Goal: Check status: Check status

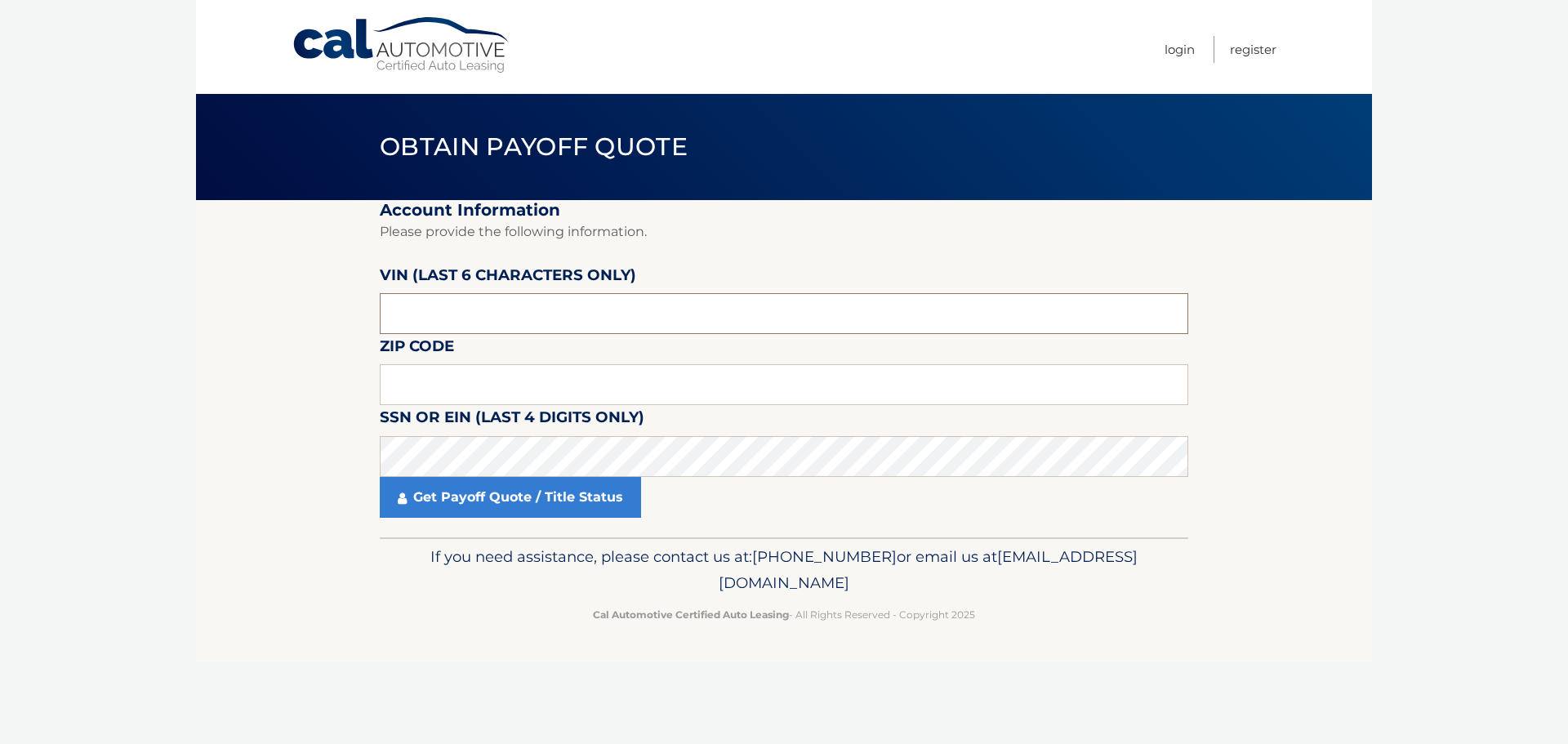
click at [438, 308] on input "text" at bounding box center [784, 314] width 809 height 41
paste input "417014"
type input "417014"
click at [534, 381] on input "text" at bounding box center [784, 385] width 809 height 41
type input "08534"
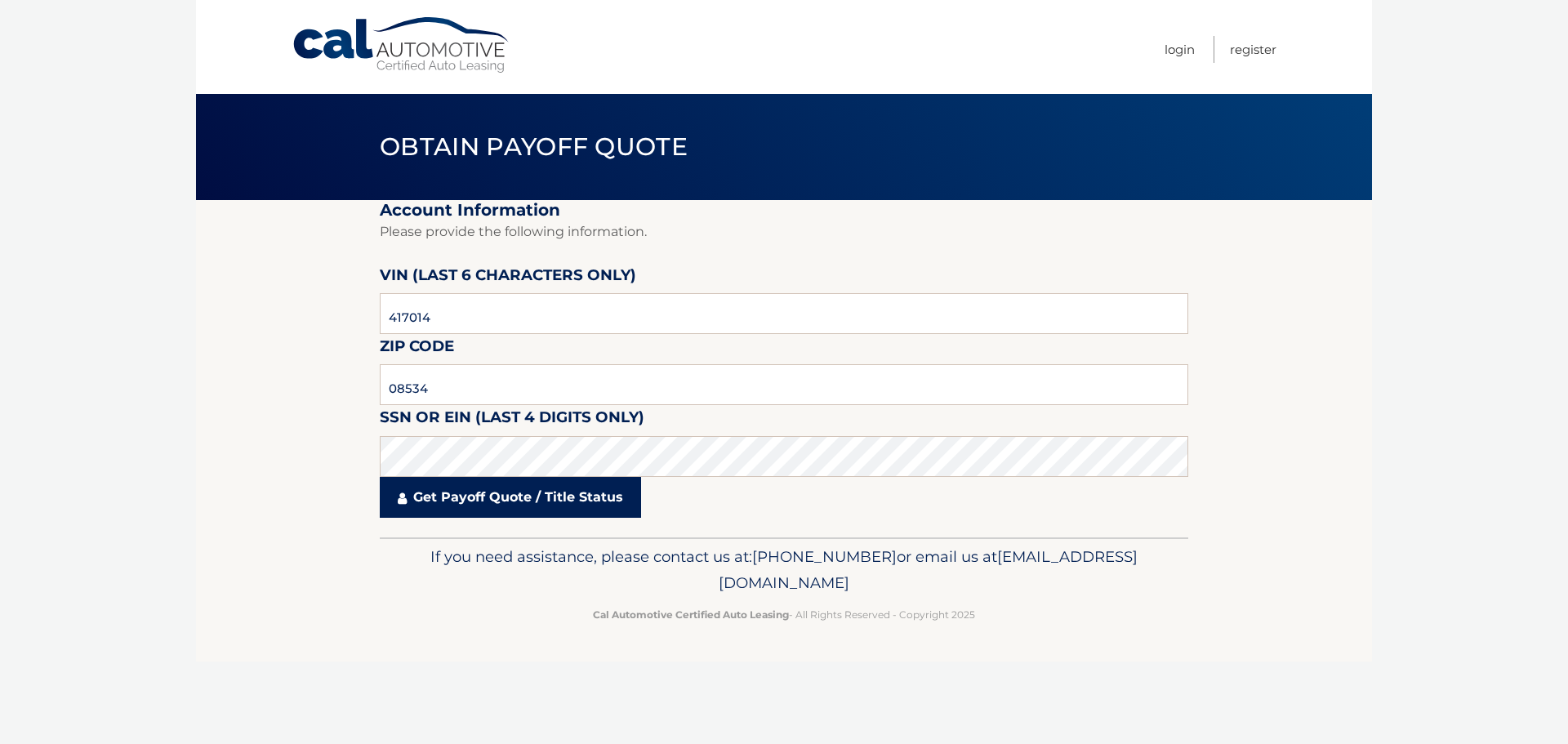
drag, startPoint x: 579, startPoint y: 502, endPoint x: 605, endPoint y: 503, distance: 26.0
click at [580, 502] on link "Get Payoff Quote / Title Status" at bounding box center [509, 497] width 261 height 41
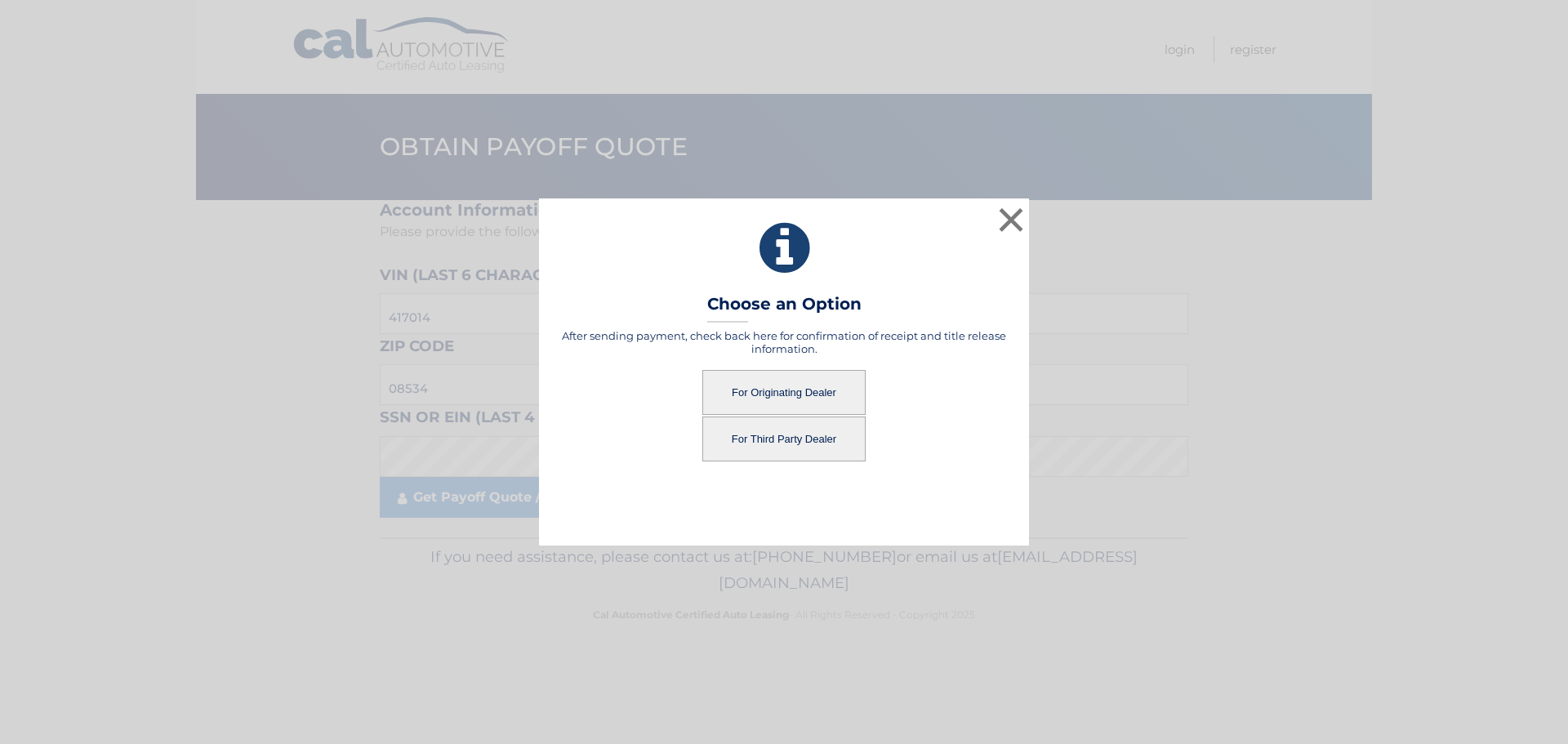
click at [765, 389] on button "For Originating Dealer" at bounding box center [784, 393] width 163 height 45
click at [826, 389] on button "For Originating Dealer" at bounding box center [784, 393] width 163 height 45
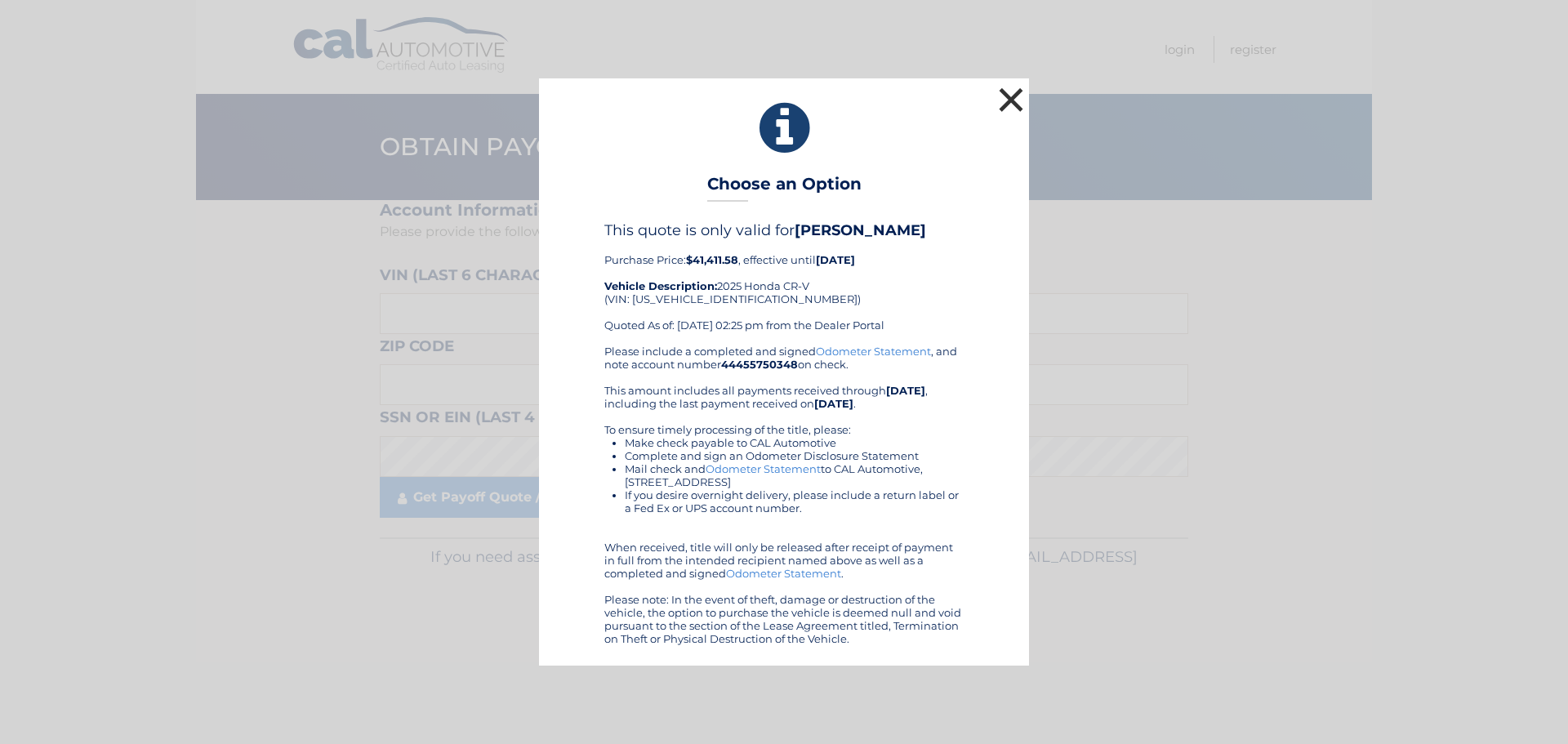
click at [1014, 94] on button "×" at bounding box center [1010, 99] width 33 height 33
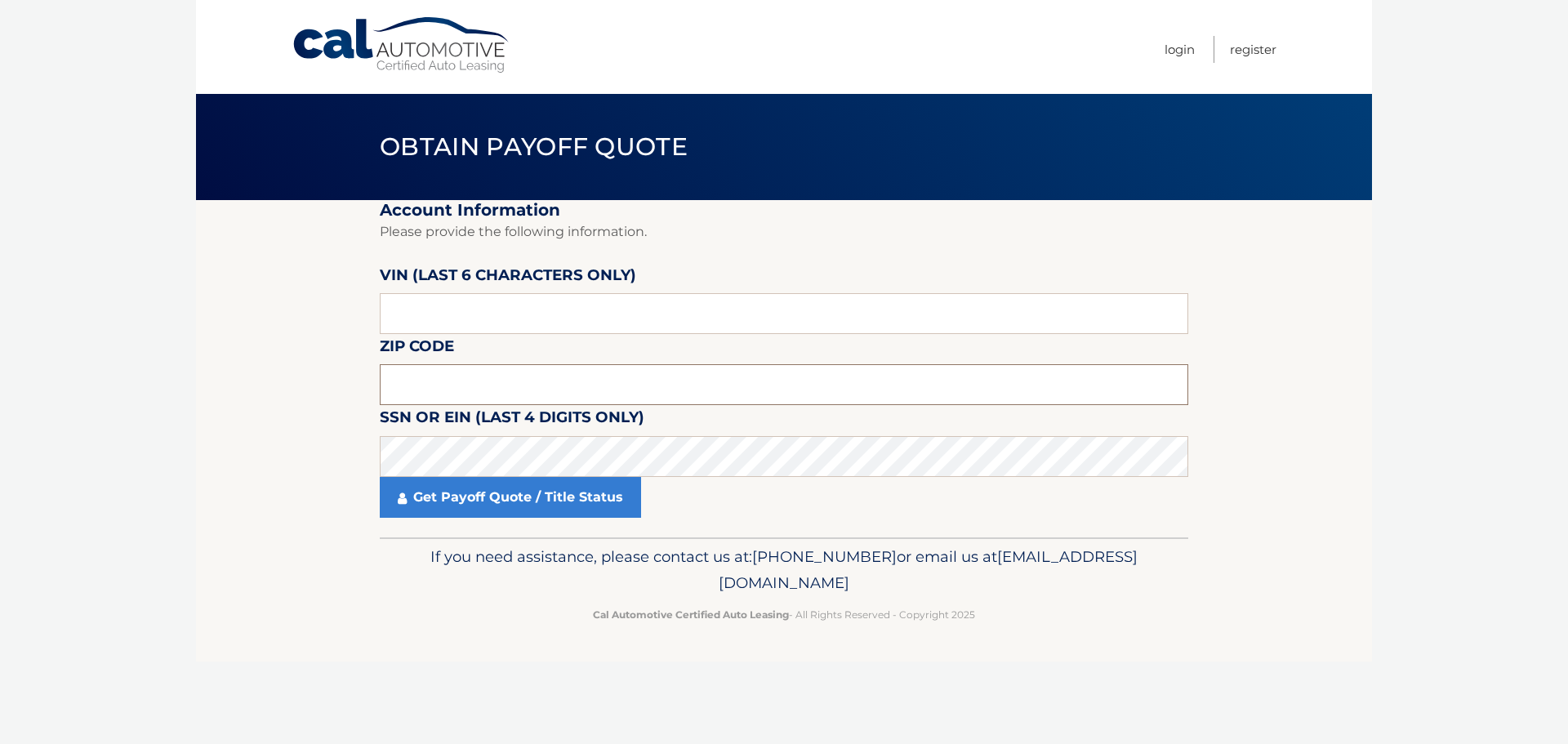
click at [477, 384] on input "text" at bounding box center [784, 385] width 809 height 41
type input "08534"
click at [313, 465] on section "Account Information Please provide the following information. [PERSON_NAME] (la…" at bounding box center [784, 369] width 1175 height 338
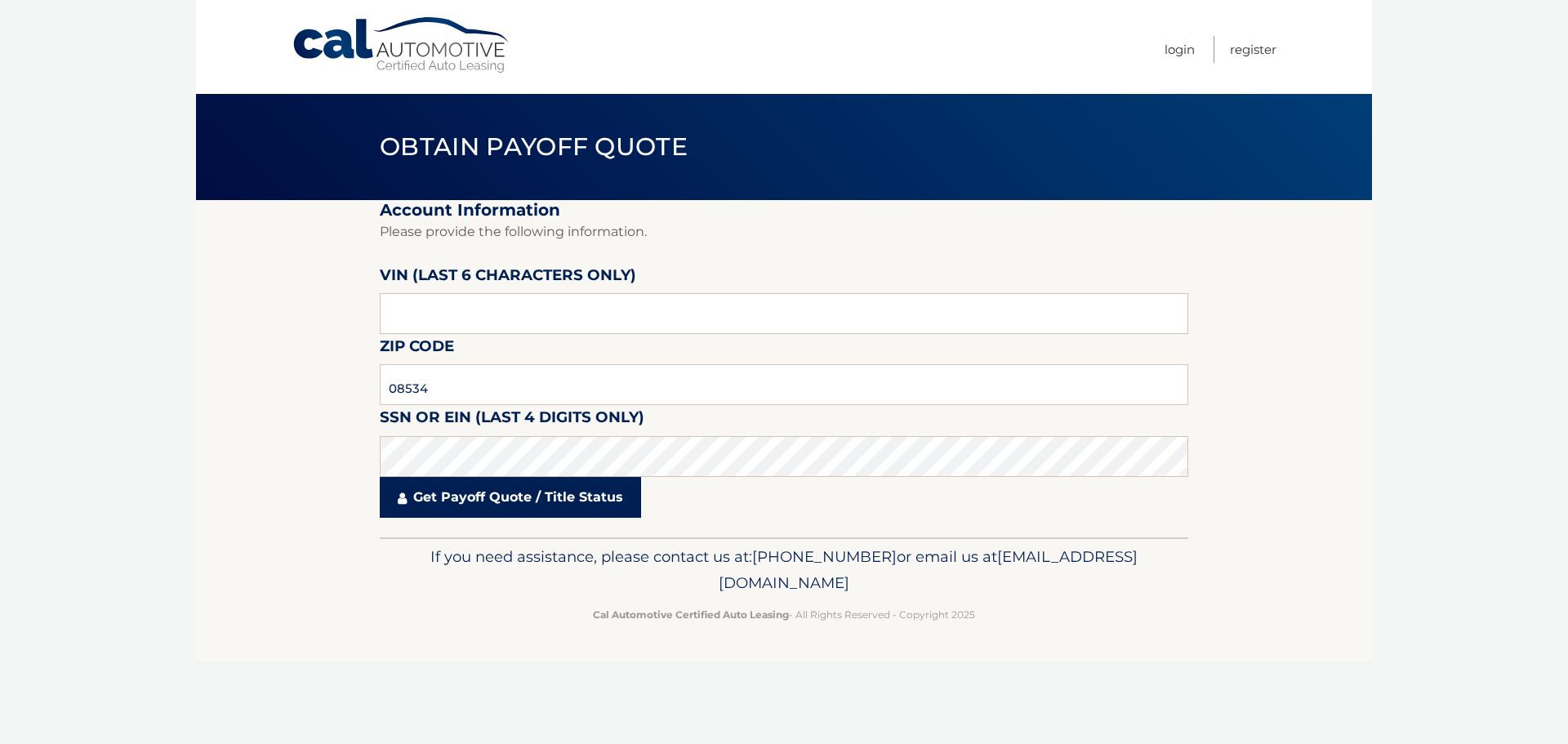
click at [426, 497] on link "Get Payoff Quote / Title Status" at bounding box center [509, 497] width 261 height 41
click at [480, 491] on link "Get Payoff Quote / Title Status" at bounding box center [509, 497] width 261 height 41
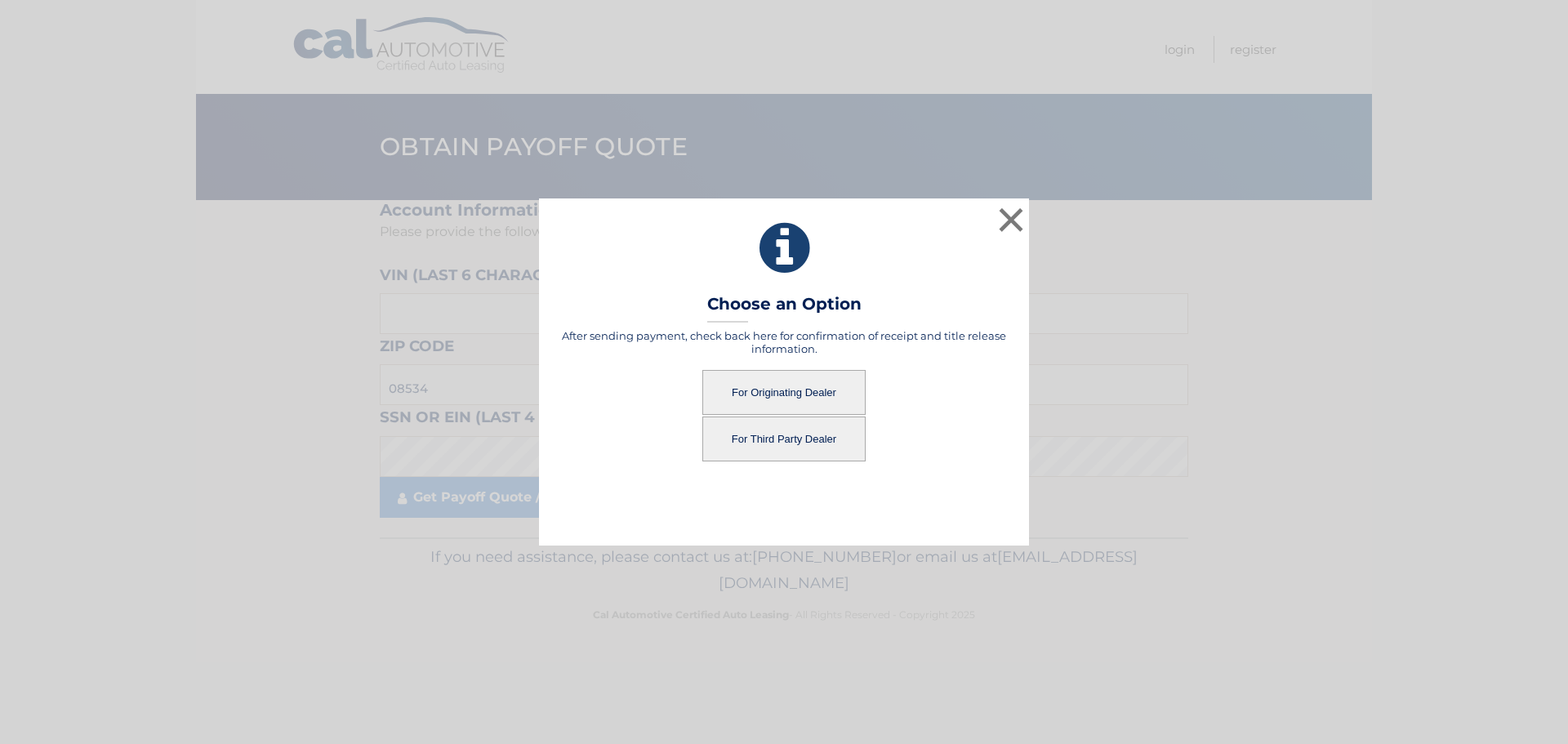
click at [804, 389] on button "For Originating Dealer" at bounding box center [784, 393] width 163 height 45
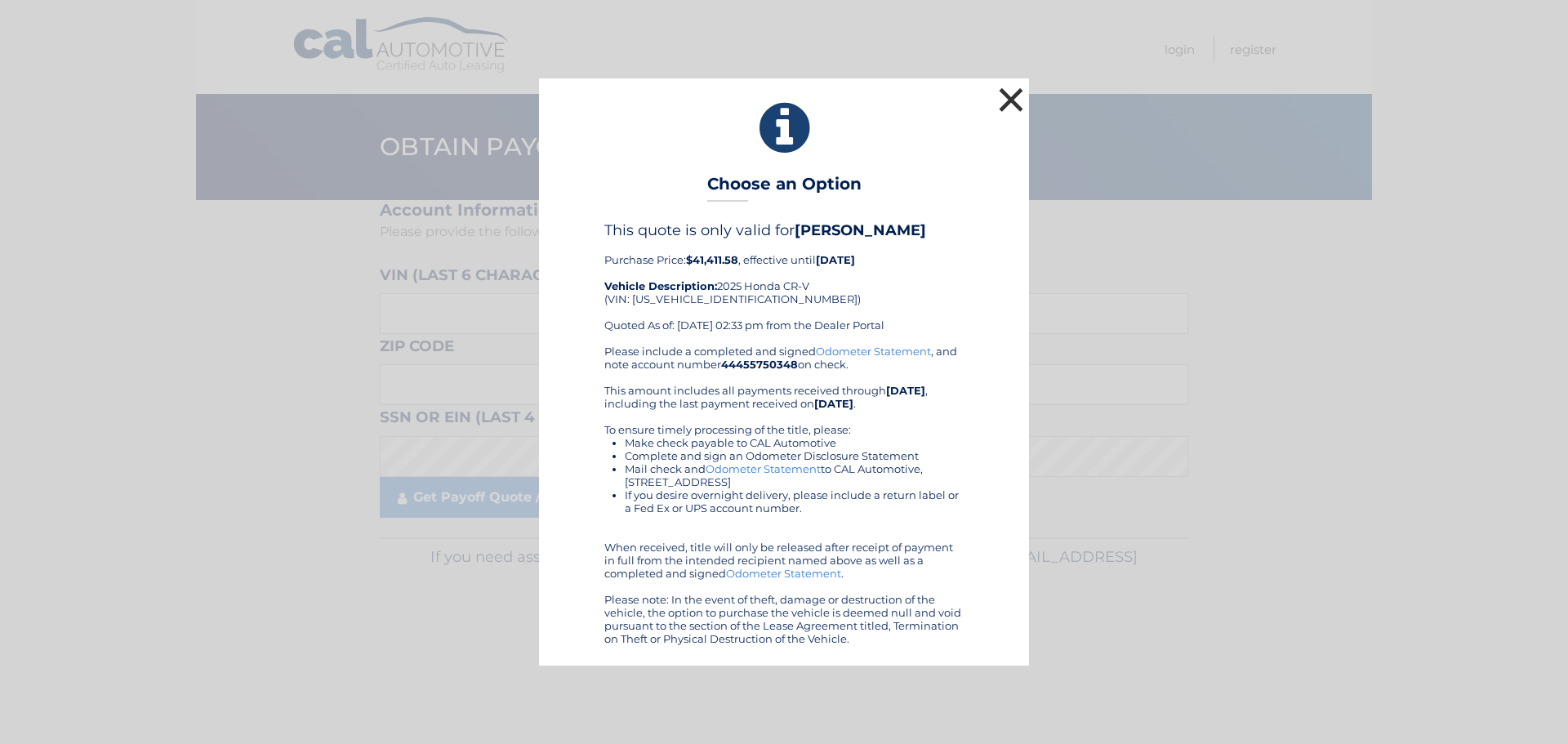
click at [1009, 103] on button "×" at bounding box center [1010, 99] width 33 height 33
